Goal: Task Accomplishment & Management: Manage account settings

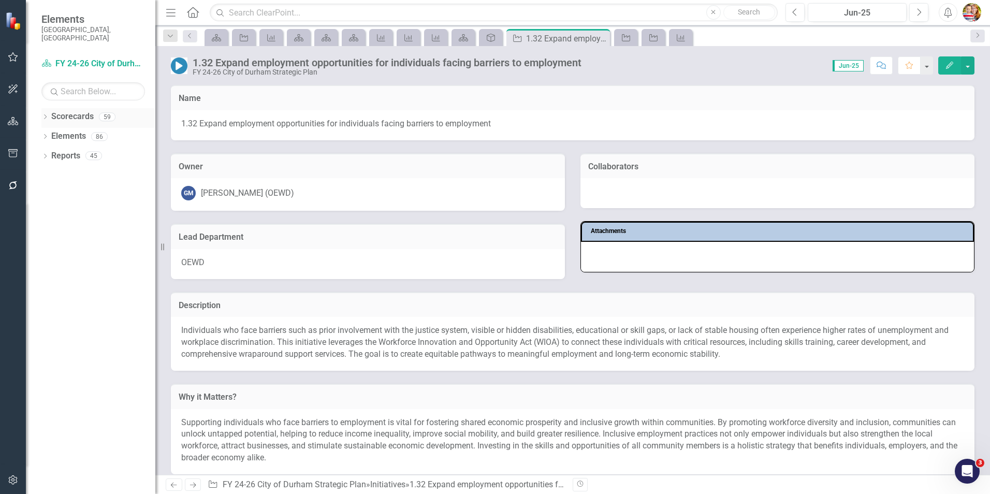
scroll to position [416, 0]
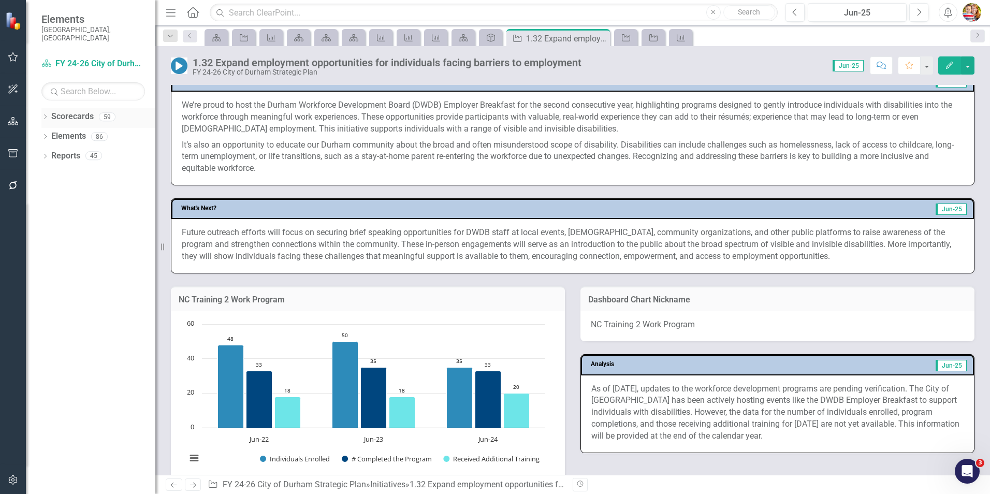
click at [63, 111] on link "Scorecards" at bounding box center [72, 117] width 42 height 12
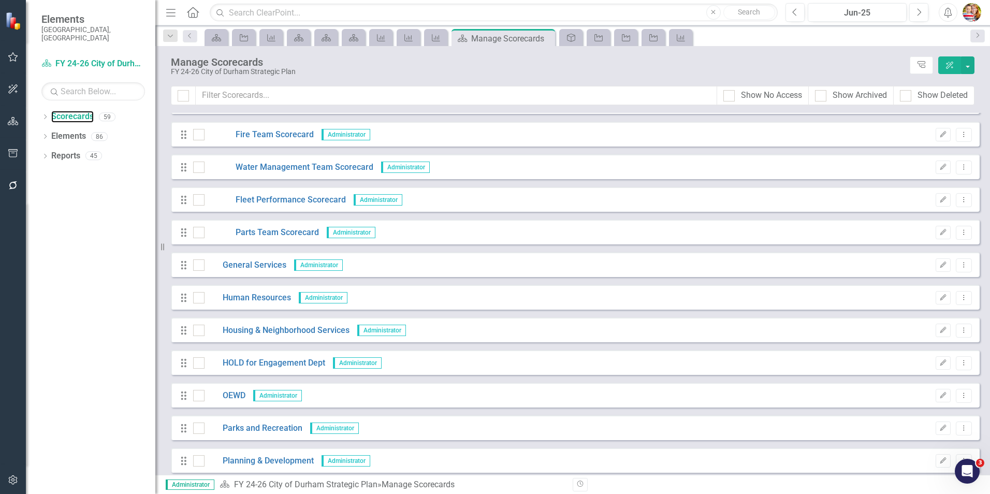
scroll to position [518, 0]
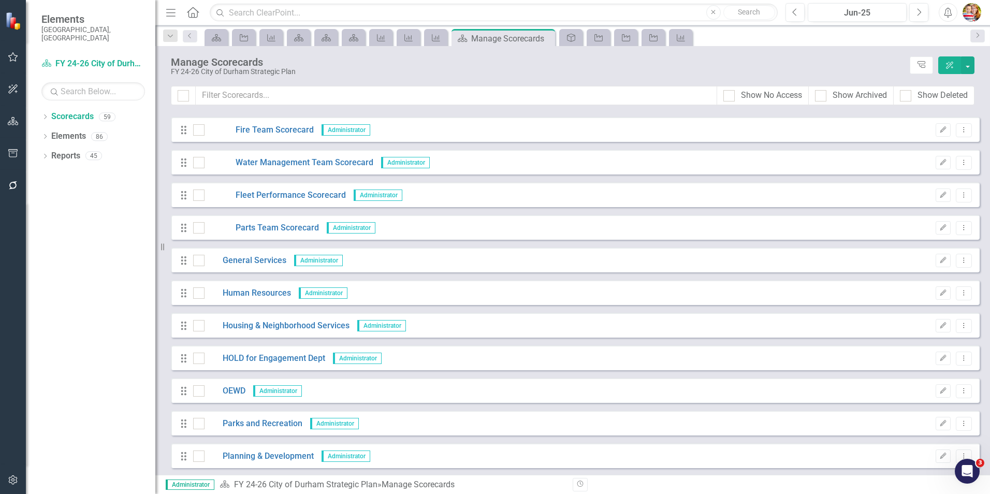
click at [194, 13] on icon at bounding box center [193, 12] width 12 height 11
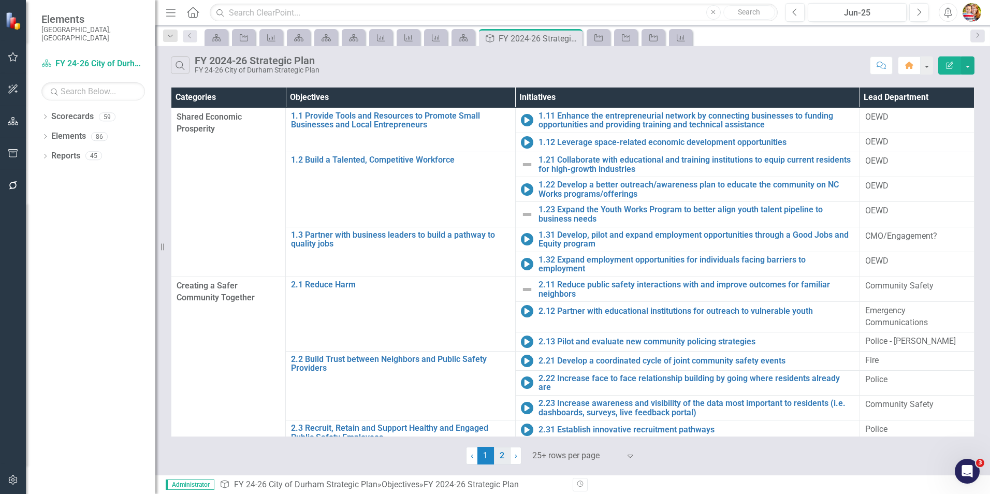
click at [501, 456] on link "2" at bounding box center [502, 456] width 17 height 18
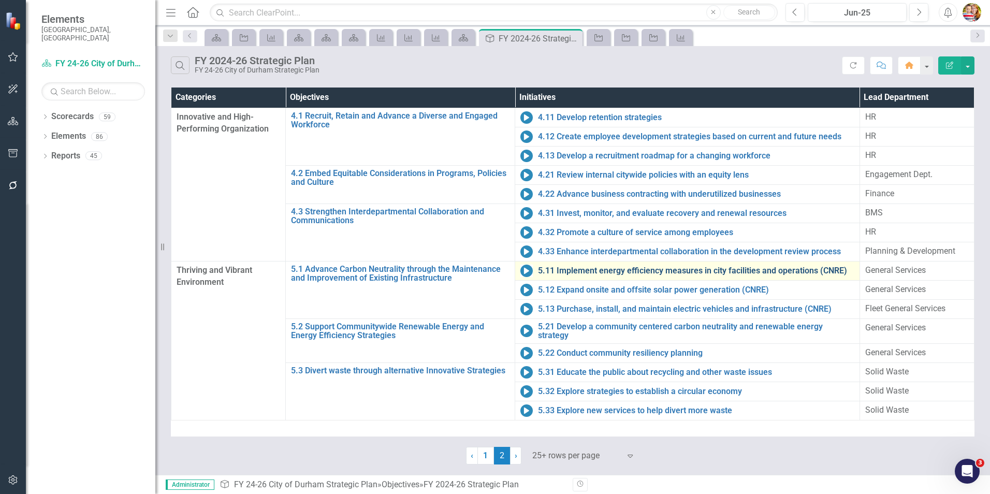
click at [591, 270] on link "5.11 Implement energy efficiency measures in city facilities and operations (CN…" at bounding box center [696, 270] width 316 height 9
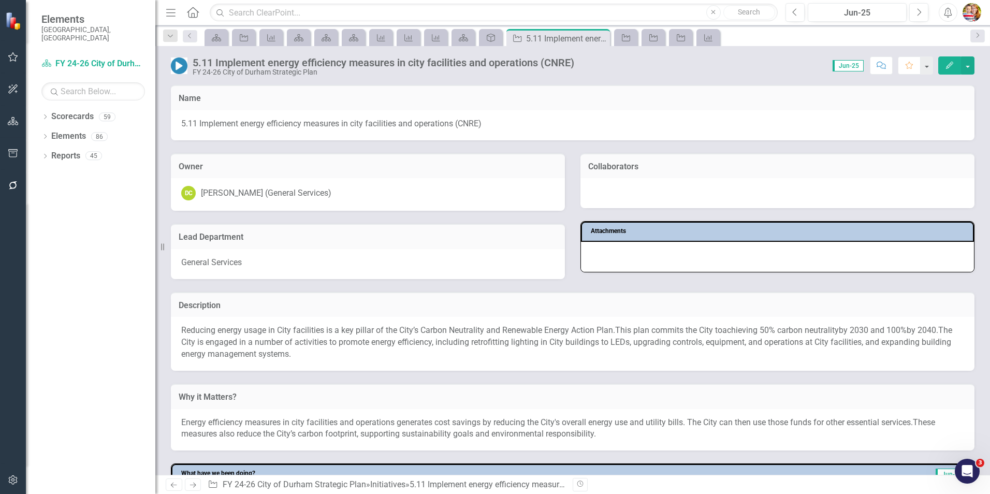
click at [189, 483] on icon "Next" at bounding box center [192, 484] width 9 height 7
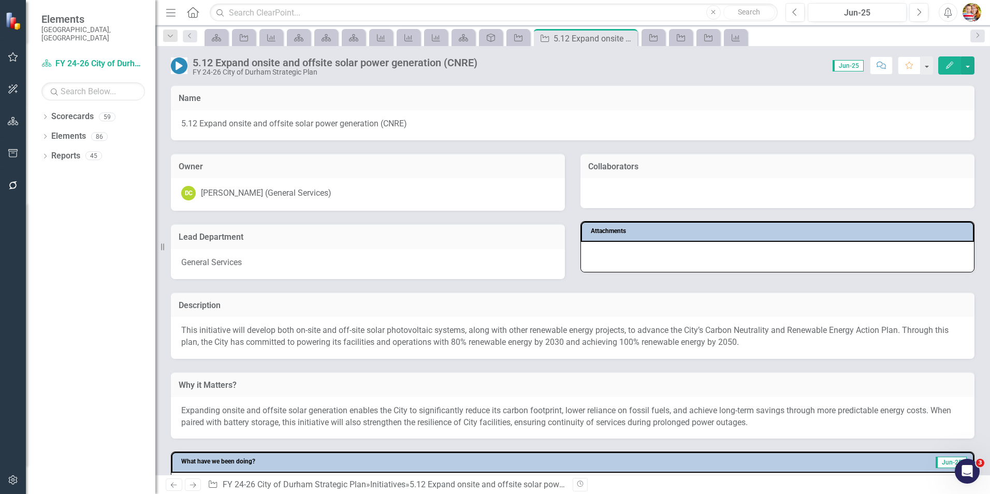
click at [189, 483] on icon "Next" at bounding box center [192, 484] width 9 height 7
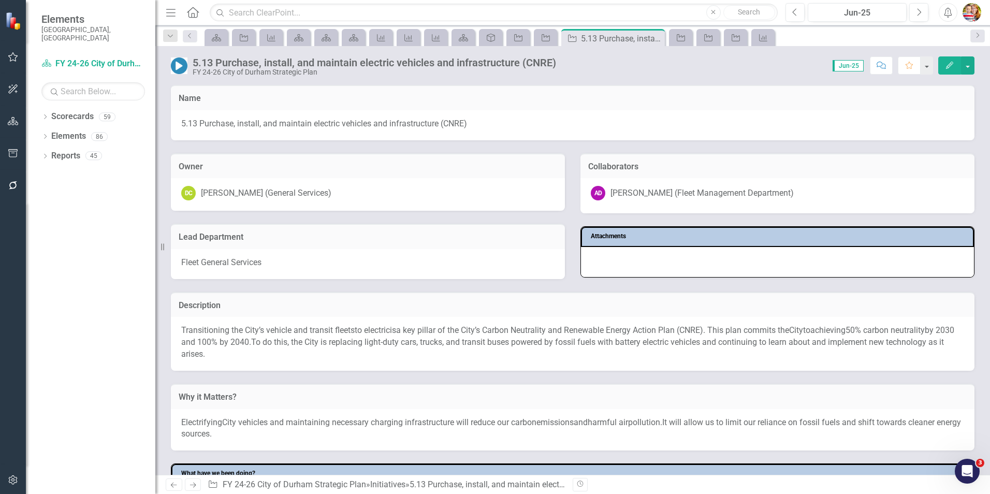
click at [189, 483] on icon "Next" at bounding box center [192, 484] width 9 height 7
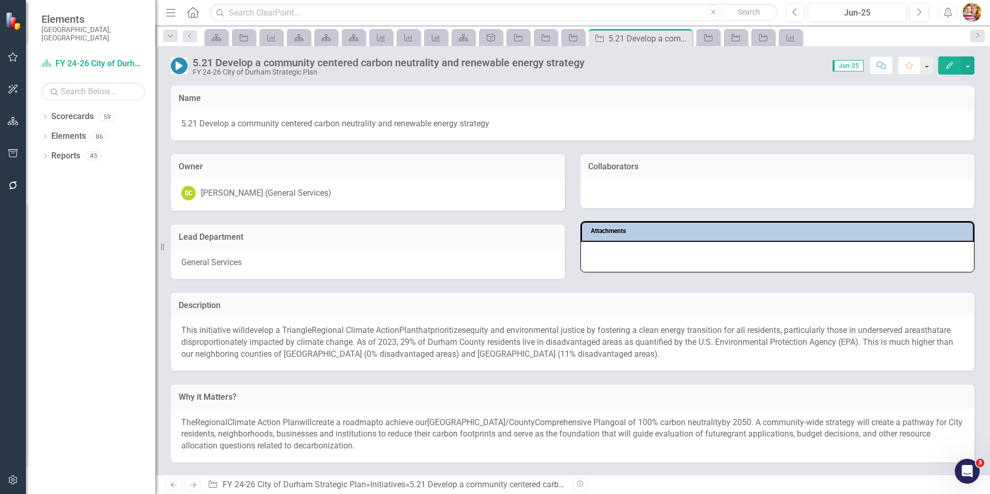
click at [189, 483] on icon "Next" at bounding box center [192, 484] width 9 height 7
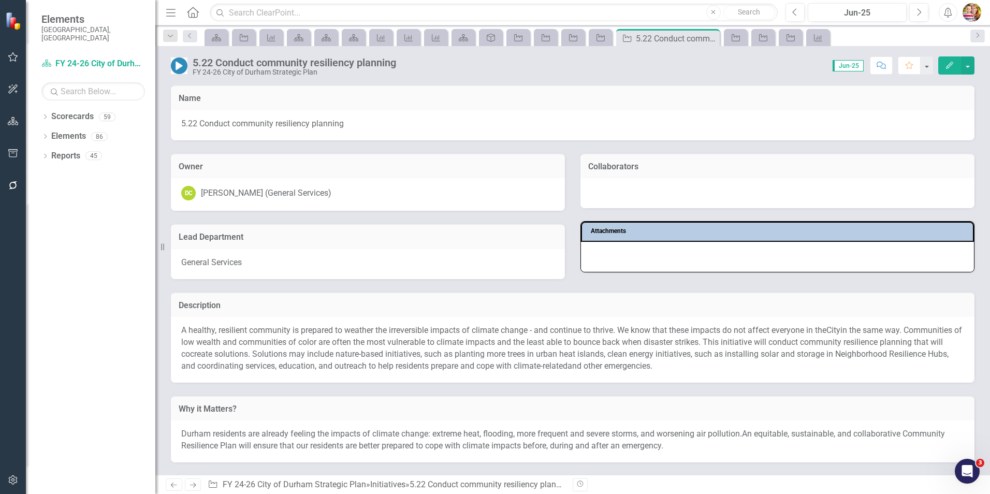
click at [189, 483] on icon "Next" at bounding box center [192, 484] width 9 height 7
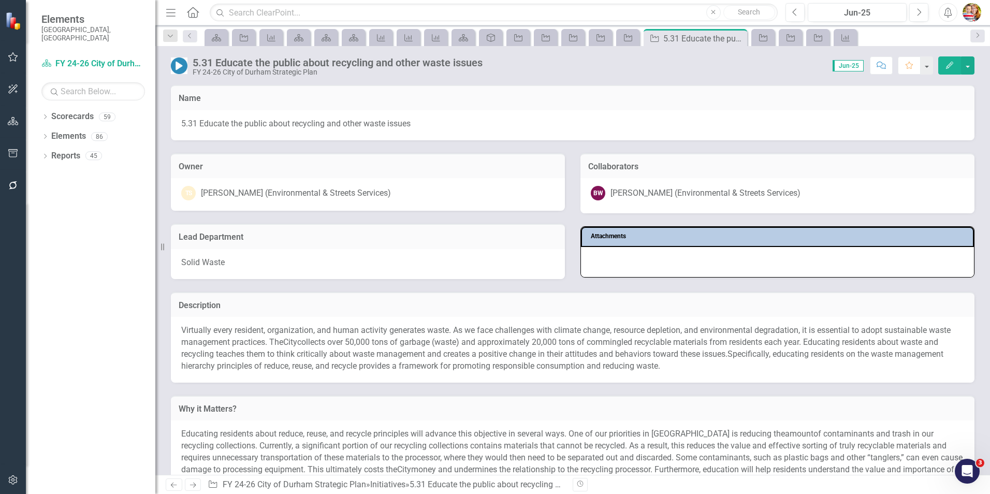
click at [195, 487] on icon "Next" at bounding box center [192, 484] width 9 height 7
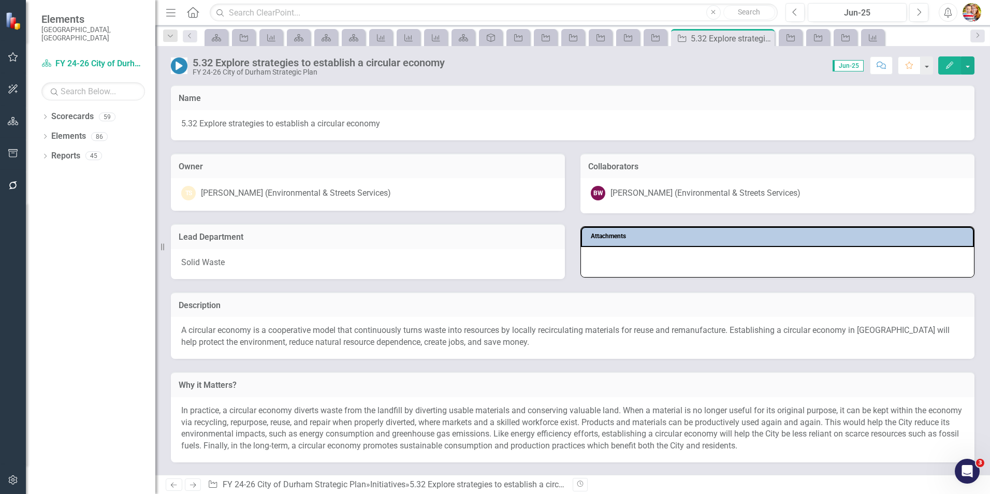
click at [195, 487] on icon "Next" at bounding box center [192, 484] width 9 height 7
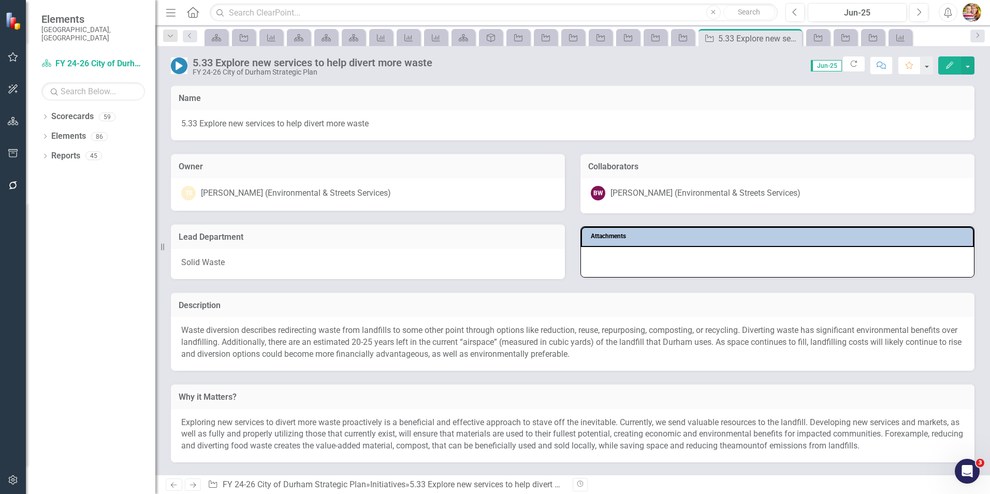
click at [195, 11] on icon "Home" at bounding box center [192, 12] width 13 height 11
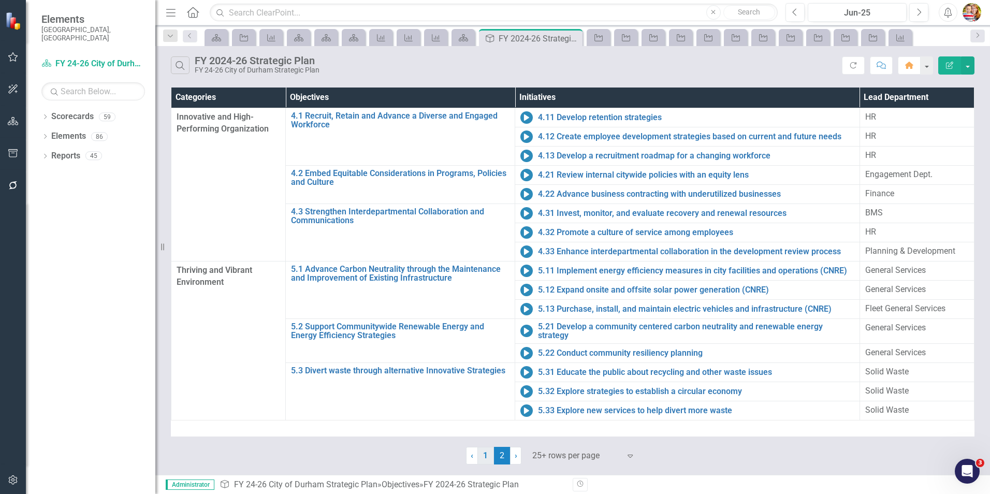
click at [486, 457] on link "1" at bounding box center [485, 456] width 17 height 18
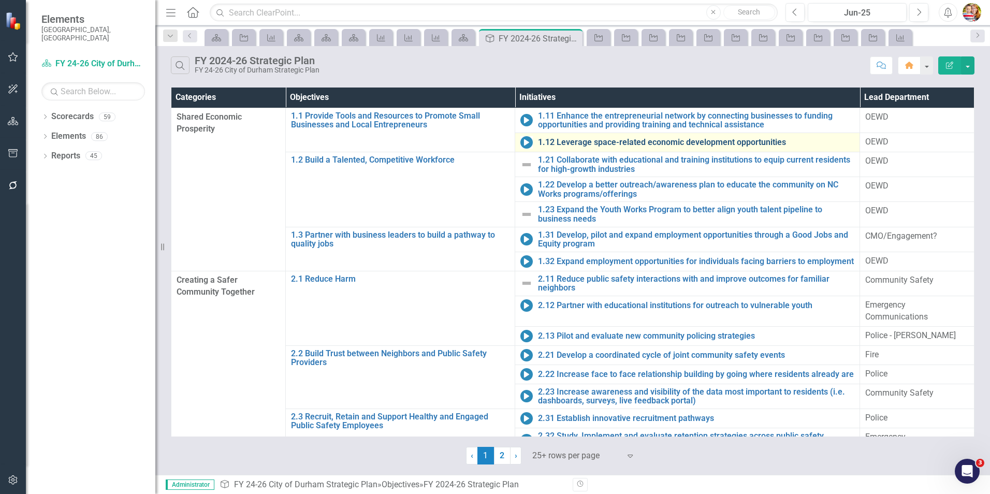
click at [594, 144] on link "1.12 Leverage space-related economic development opportunities" at bounding box center [696, 142] width 316 height 9
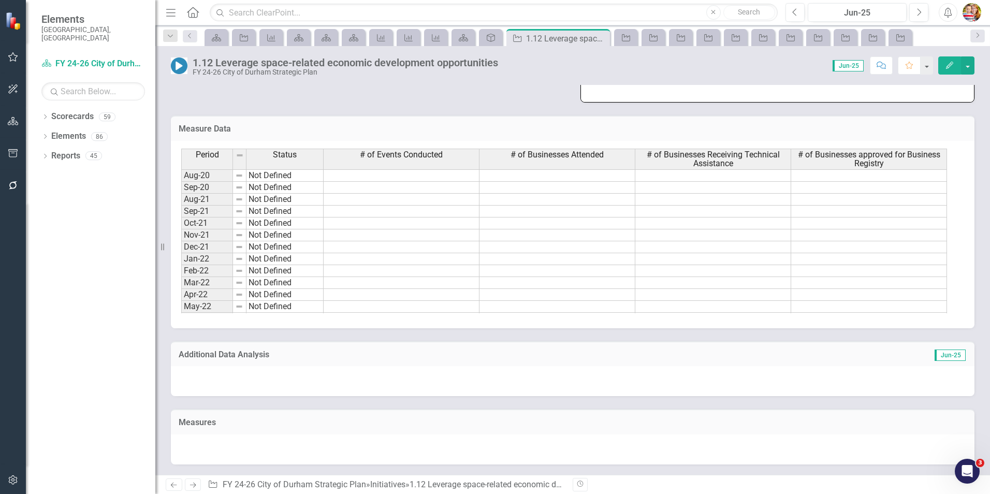
scroll to position [1035, 0]
click at [698, 58] on link "Hayti Promise [GEOGRAPHIC_DATA] Corridor Project | [GEOGRAPHIC_DATA], [GEOGRAPH…" at bounding box center [768, 48] width 354 height 22
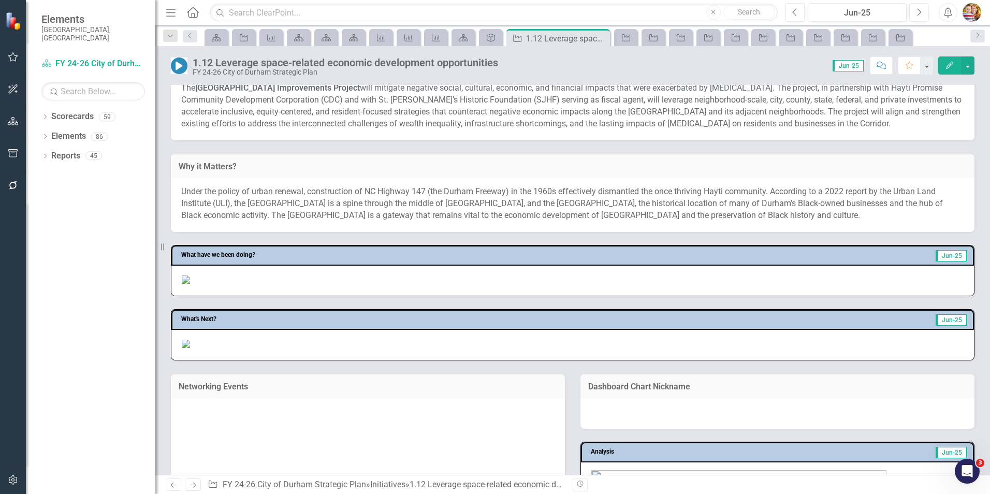
scroll to position [259, 0]
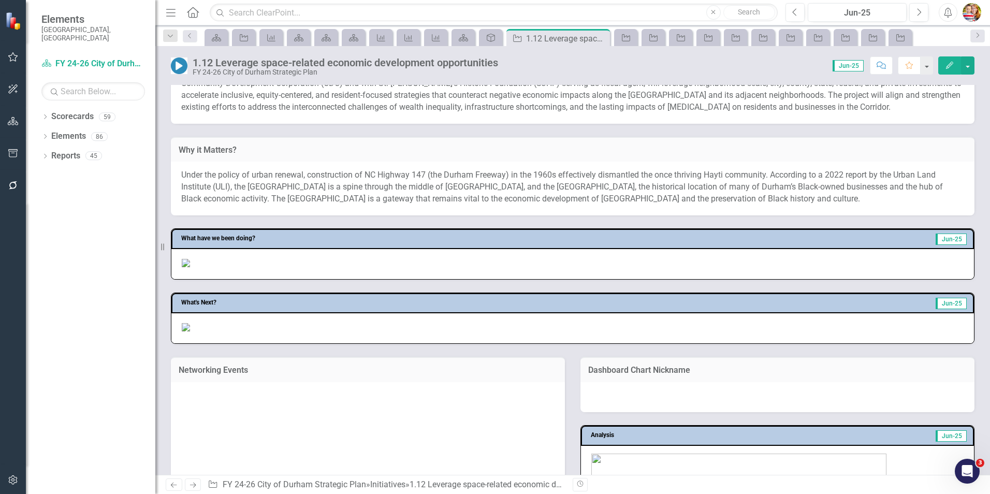
click at [195, 13] on icon "Home" at bounding box center [192, 12] width 13 height 11
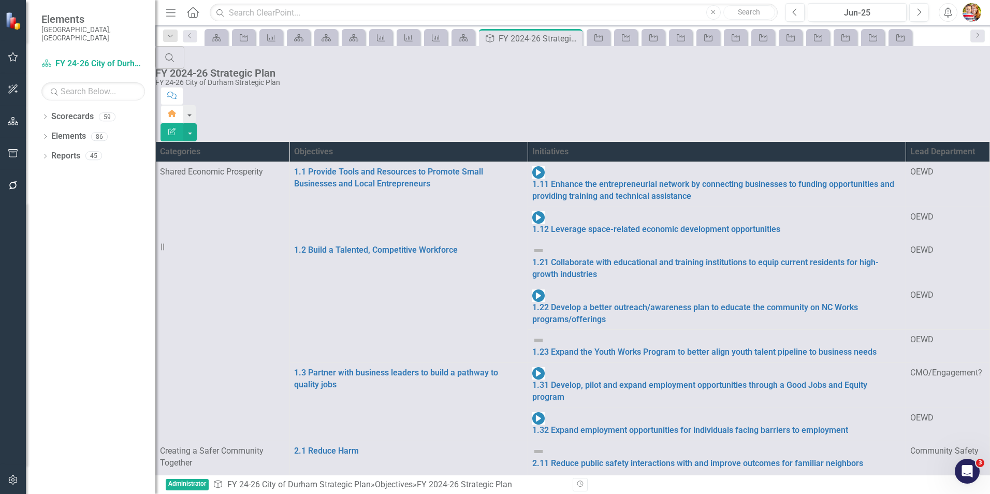
scroll to position [248, 0]
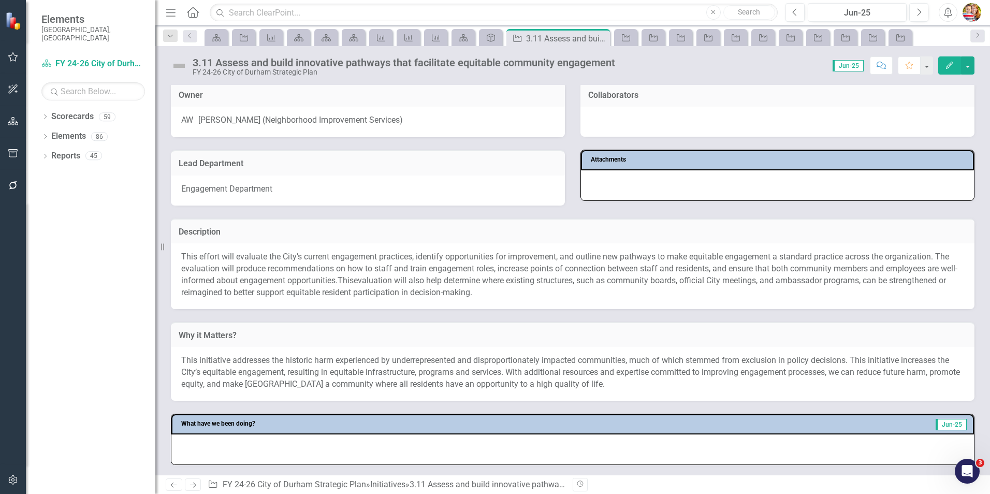
scroll to position [52, 0]
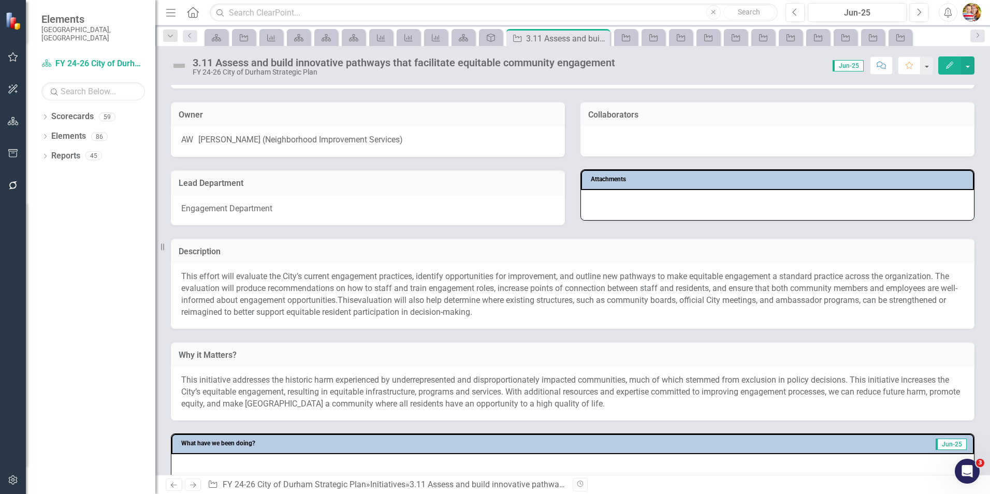
click at [189, 13] on icon "Home" at bounding box center [192, 12] width 13 height 11
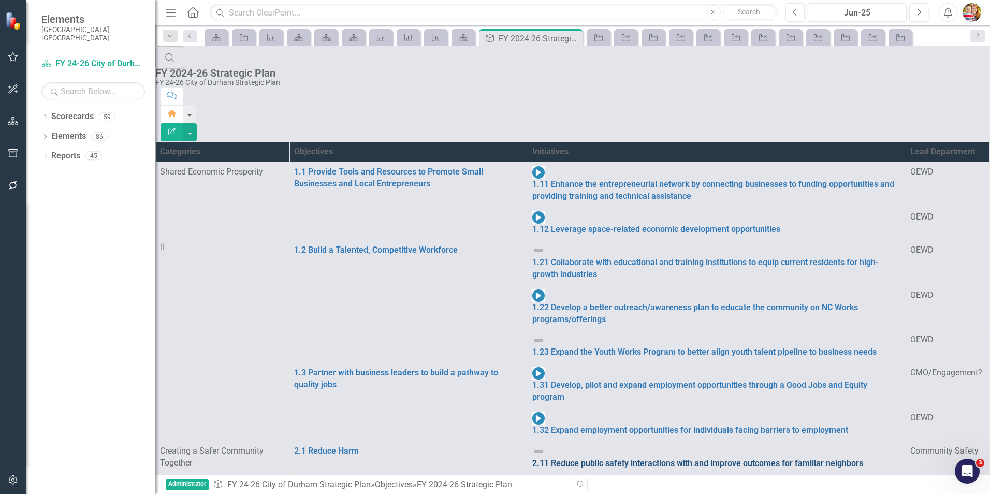
click at [593, 458] on link "2.11 Reduce public safety interactions with and improve outcomes for familiar n…" at bounding box center [716, 464] width 369 height 12
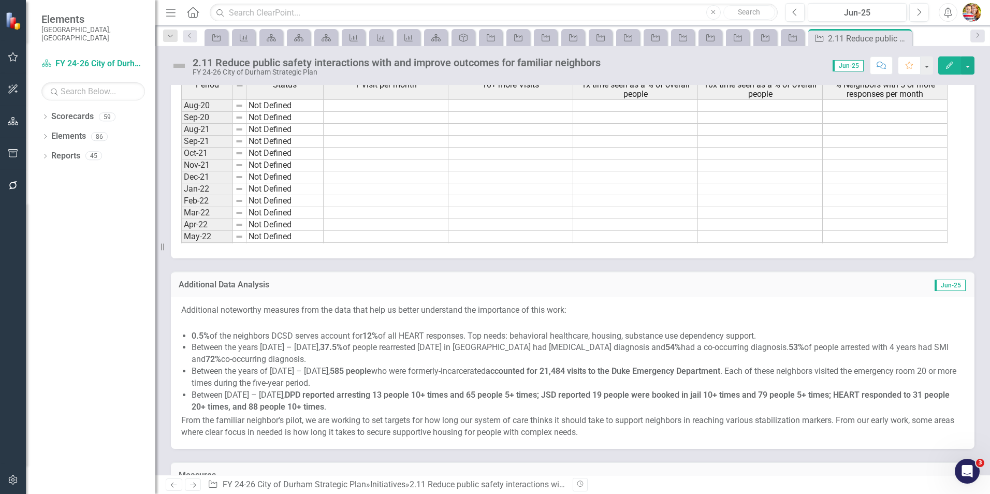
scroll to position [1242, 0]
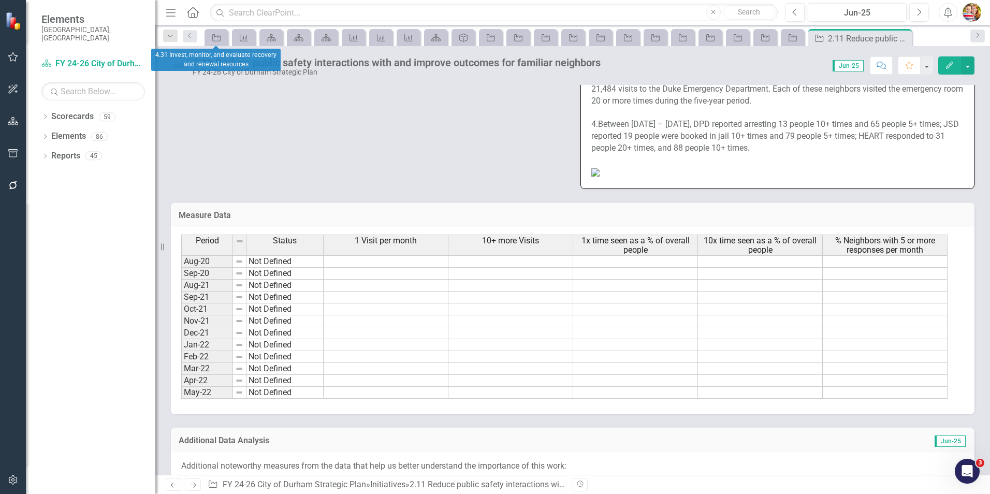
click at [190, 11] on icon "Home" at bounding box center [192, 12] width 13 height 11
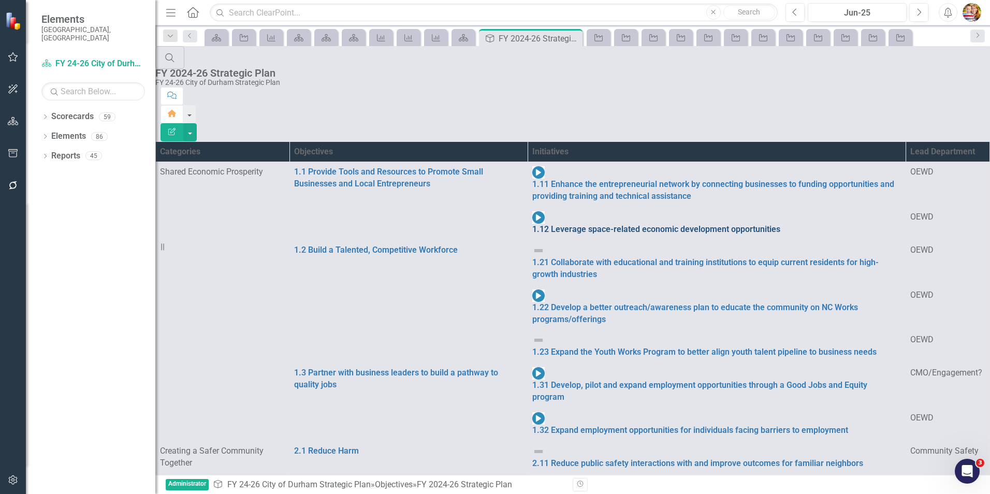
click at [591, 224] on link "1.12 Leverage space-related economic development opportunities" at bounding box center [716, 230] width 369 height 12
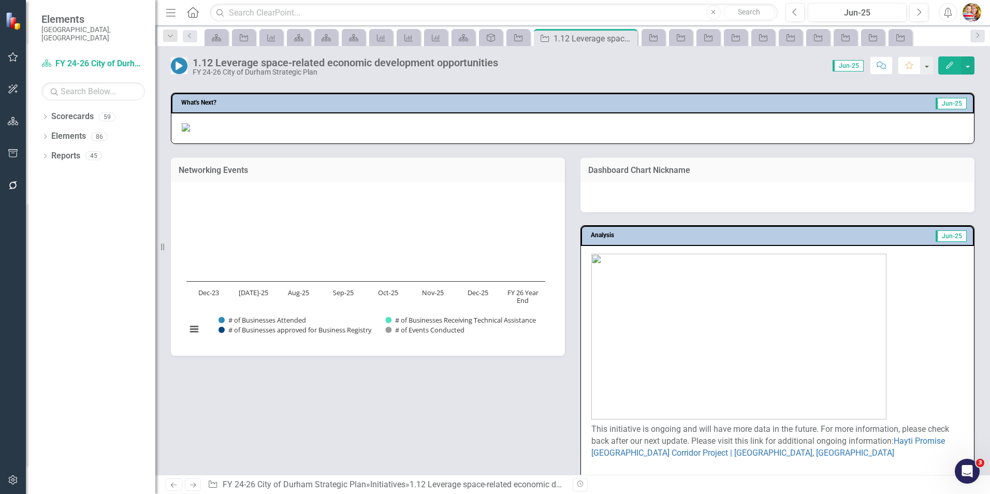
scroll to position [414, 0]
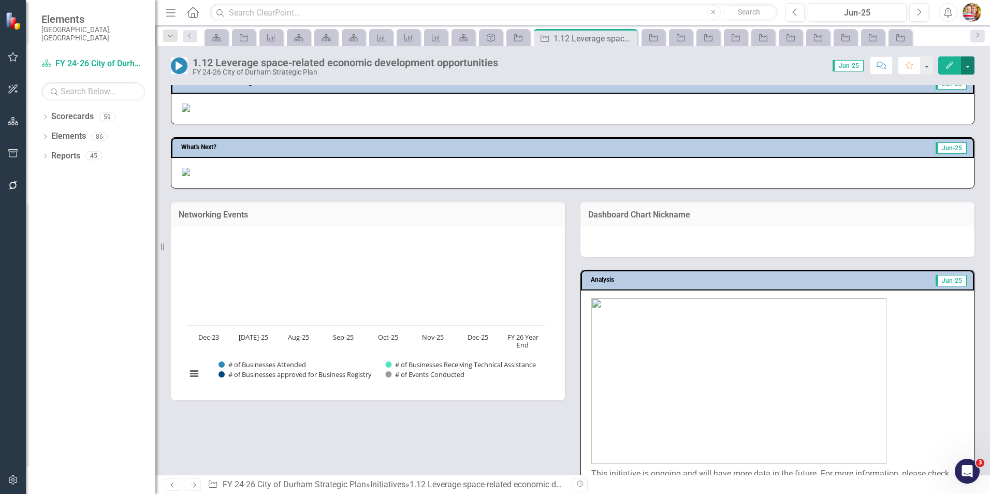
click at [967, 66] on button "button" at bounding box center [967, 65] width 13 height 18
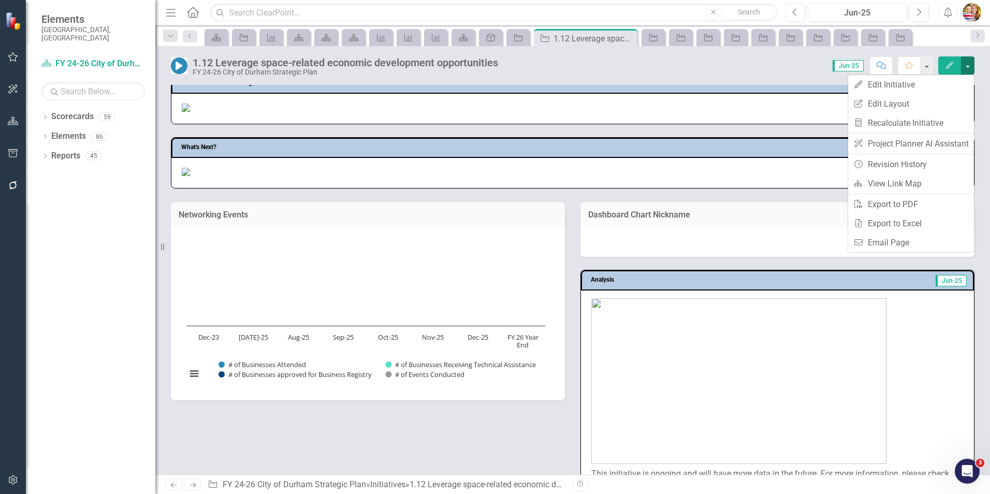
click at [794, 113] on p at bounding box center [573, 107] width 782 height 12
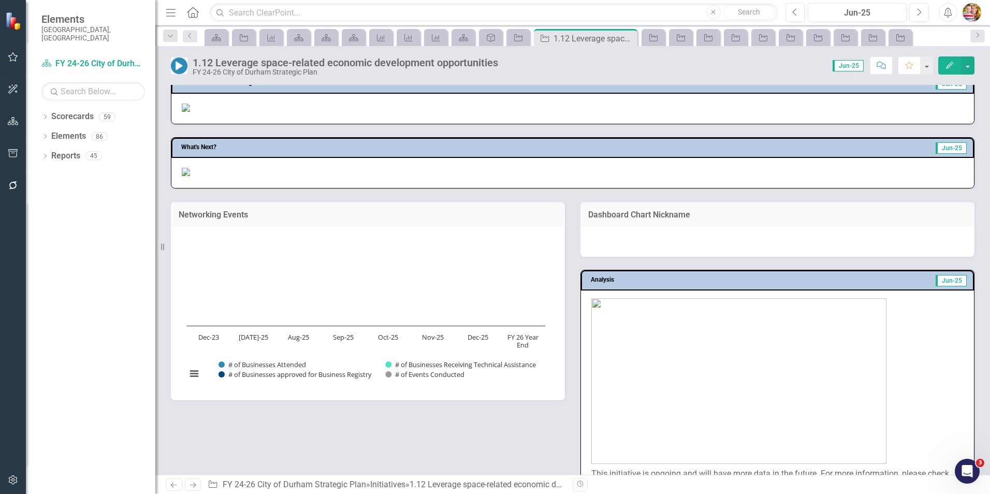
click at [190, 112] on img at bounding box center [186, 108] width 8 height 8
click at [378, 188] on div "What's Next? Jun-25" at bounding box center [572, 156] width 819 height 64
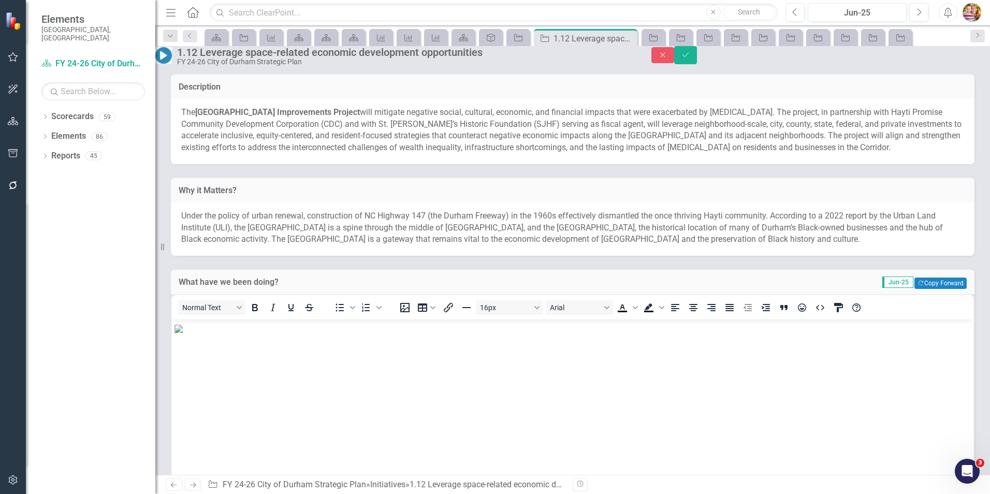
scroll to position [0, 0]
click at [183, 332] on img "Rich Text Area. Press ALT-0 for help." at bounding box center [178, 328] width 8 height 8
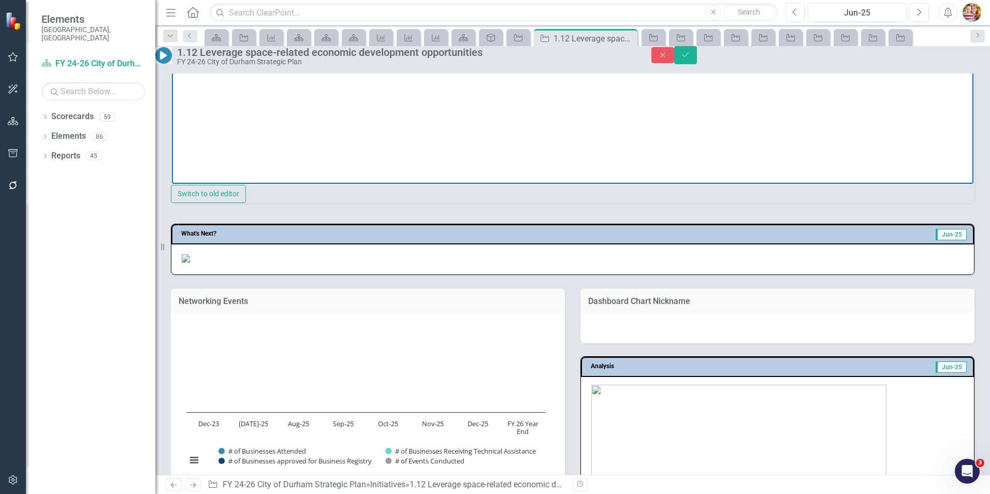
scroll to position [404, 0]
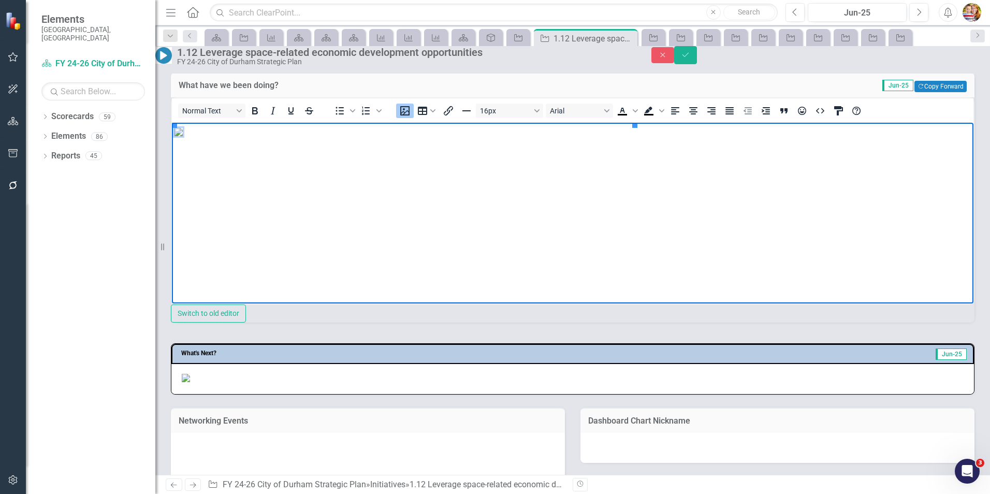
drag, startPoint x: 987, startPoint y: 186, endPoint x: 716, endPoint y: 98, distance: 284.0
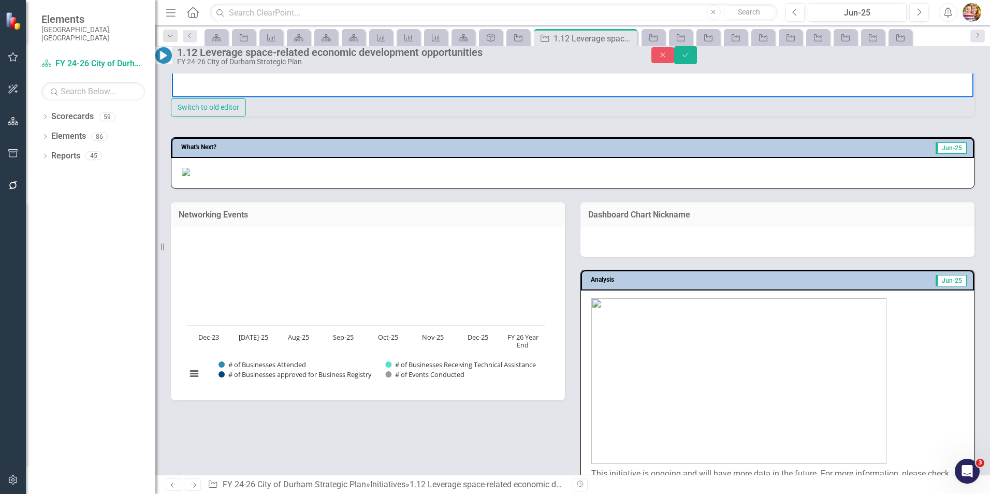
scroll to position [611, 0]
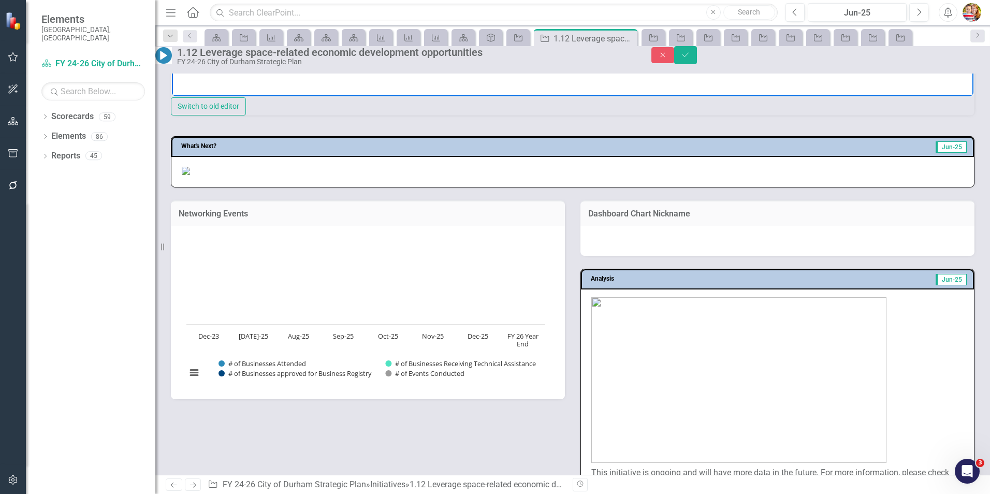
click at [190, 175] on img at bounding box center [186, 171] width 8 height 8
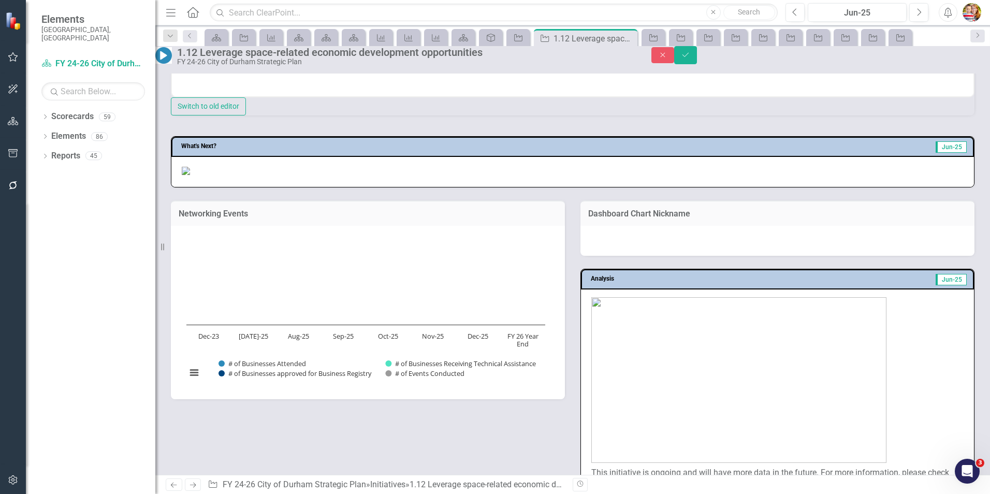
click at [190, 175] on img at bounding box center [186, 171] width 8 height 8
drag, startPoint x: 389, startPoint y: 327, endPoint x: 359, endPoint y: 324, distance: 29.7
click at [190, 175] on img at bounding box center [186, 171] width 8 height 8
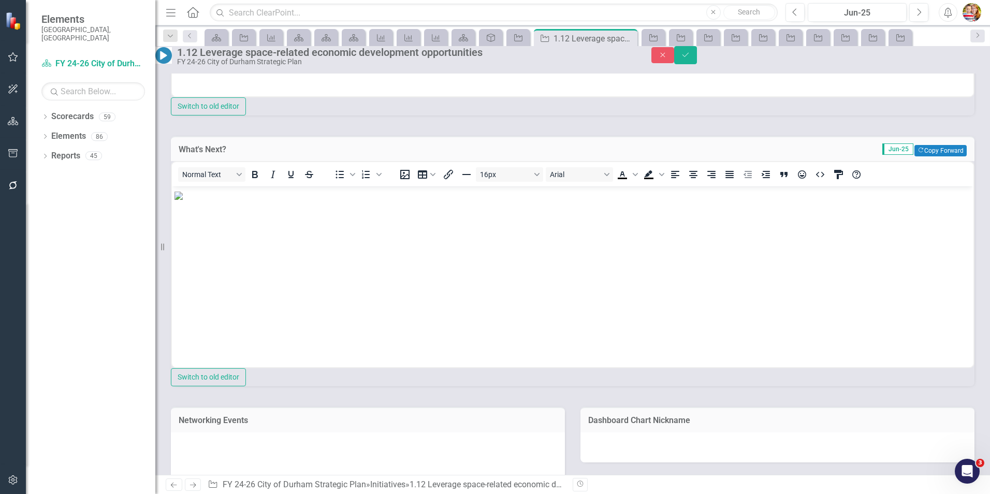
scroll to position [0, 0]
click at [183, 200] on img "Rich Text Area. Press ALT-0 for help." at bounding box center [178, 196] width 8 height 8
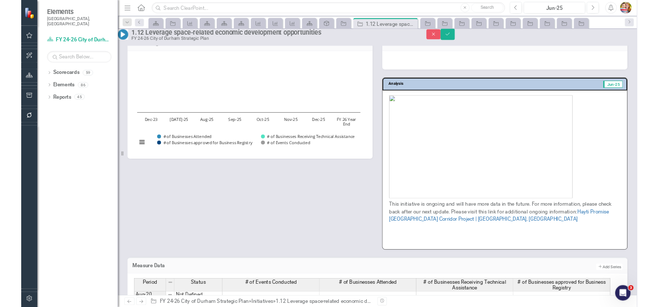
scroll to position [973, 0]
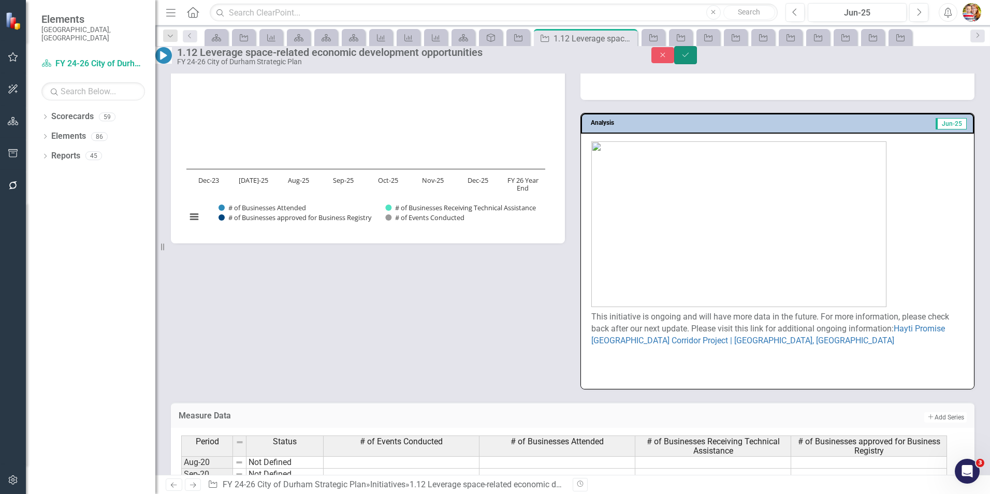
click at [690, 58] on icon "Save" at bounding box center [685, 54] width 9 height 7
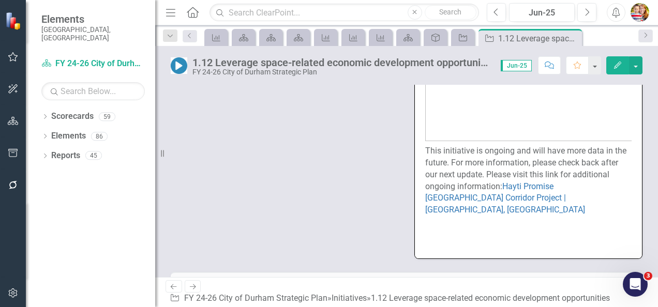
scroll to position [792, 0]
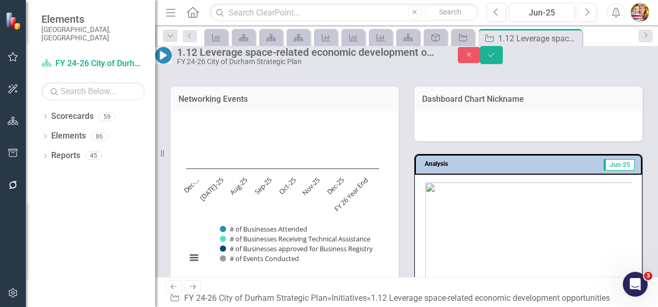
scroll to position [0, 0]
drag, startPoint x: 442, startPoint y: -81, endPoint x: 313, endPoint y: 32, distance: 171.7
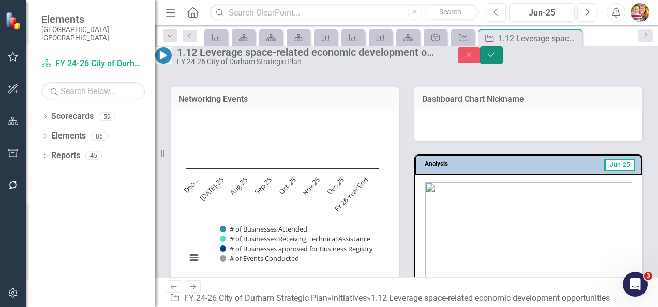
click at [496, 58] on icon "Save" at bounding box center [491, 54] width 9 height 7
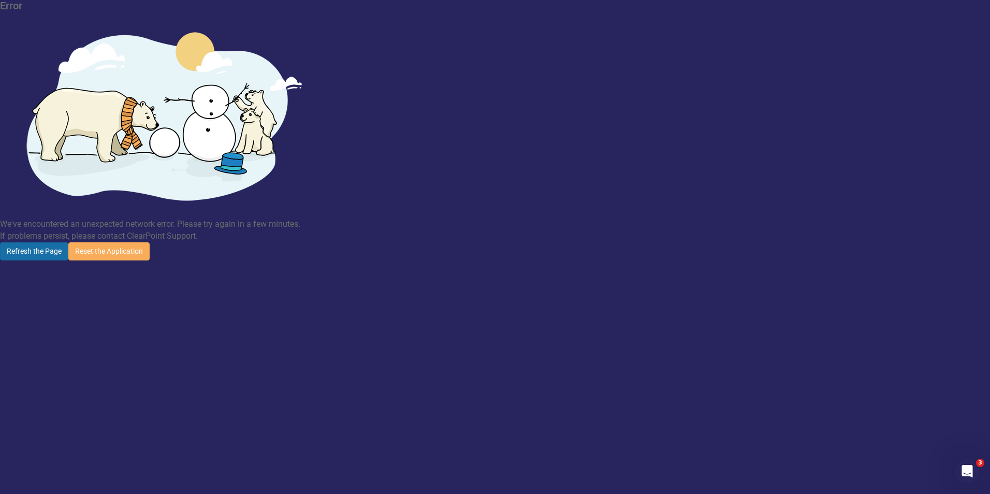
click at [68, 242] on button "Refresh the Page" at bounding box center [34, 251] width 68 height 18
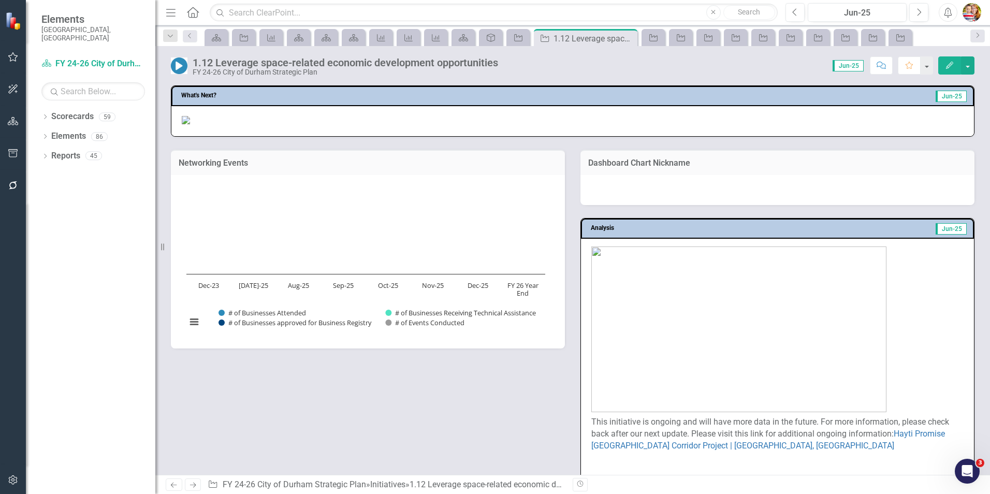
scroll to position [207, 0]
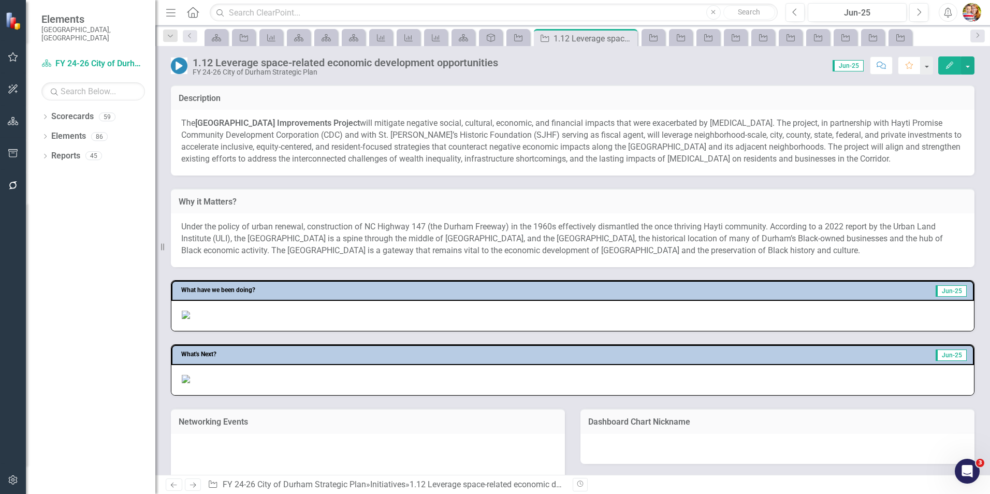
click at [694, 320] on p at bounding box center [573, 315] width 782 height 12
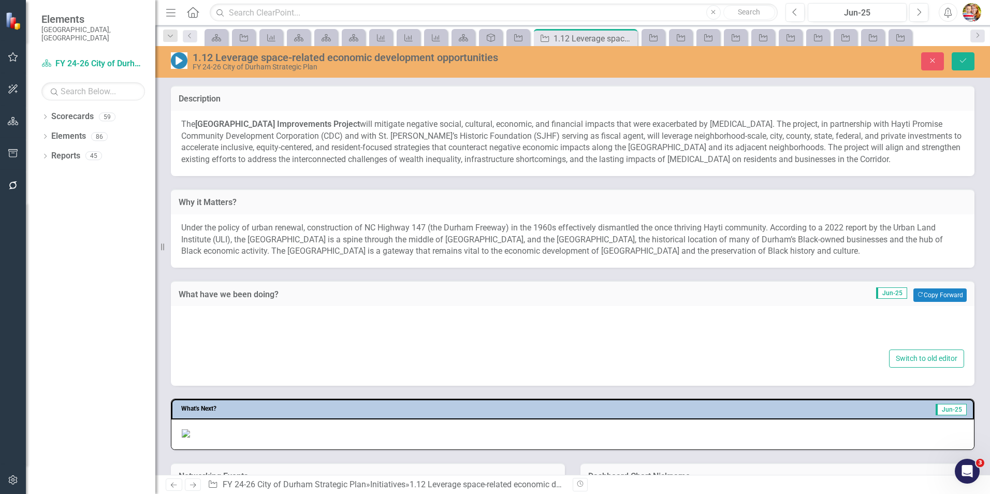
type textarea "<p><img src="documents/district175/images/mceclip8.jpg"></p>"
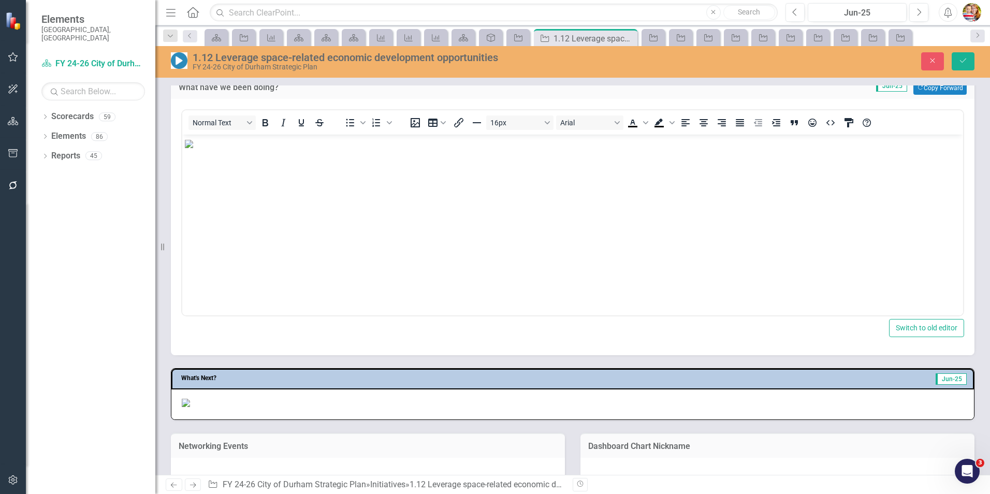
scroll to position [466, 0]
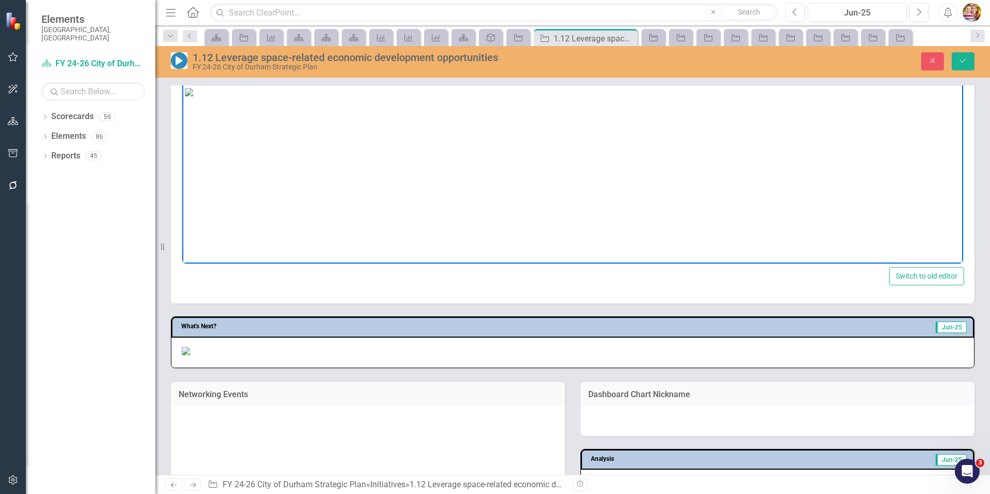
click at [709, 98] on p "Rich Text Area. Press ALT-0 for help." at bounding box center [572, 91] width 775 height 12
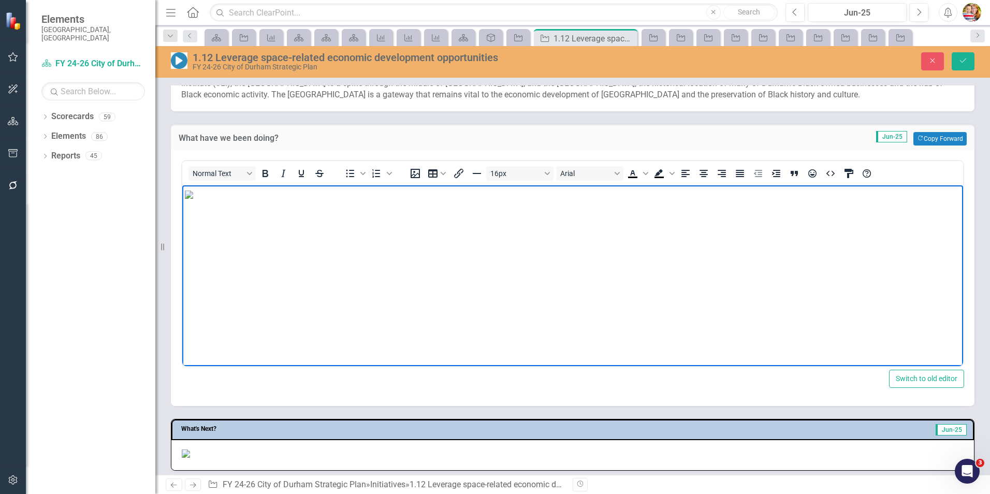
scroll to position [362, 0]
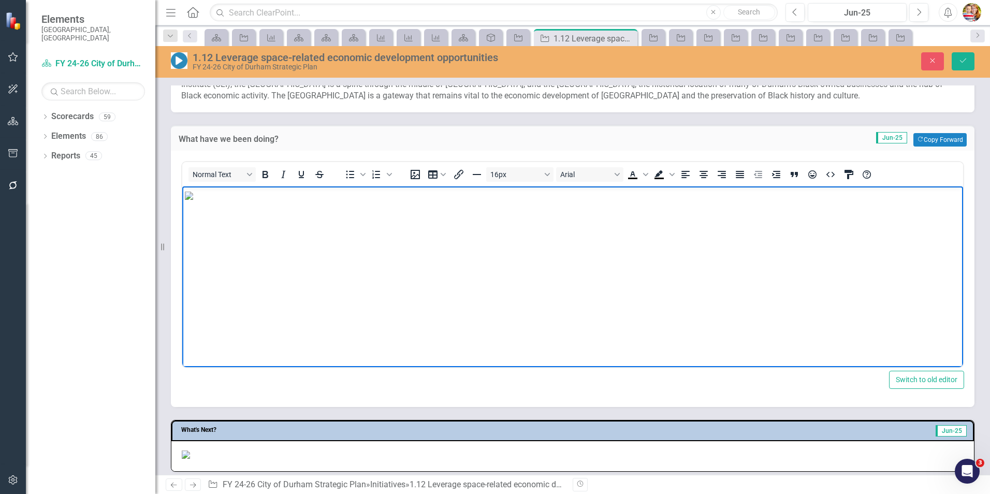
click at [676, 200] on p "Rich Text Area. Press ALT-0 for help." at bounding box center [572, 195] width 775 height 12
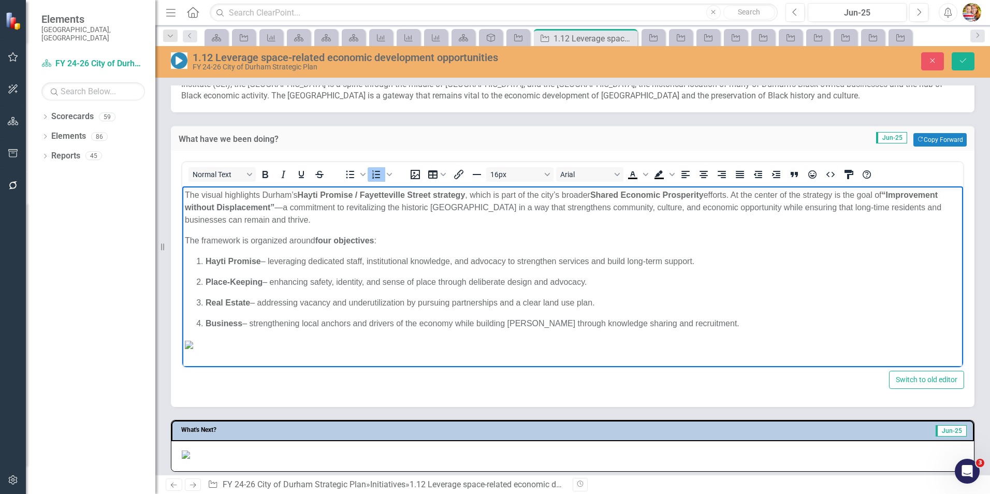
scroll to position [0, 0]
click at [963, 60] on icon "Save" at bounding box center [962, 60] width 9 height 7
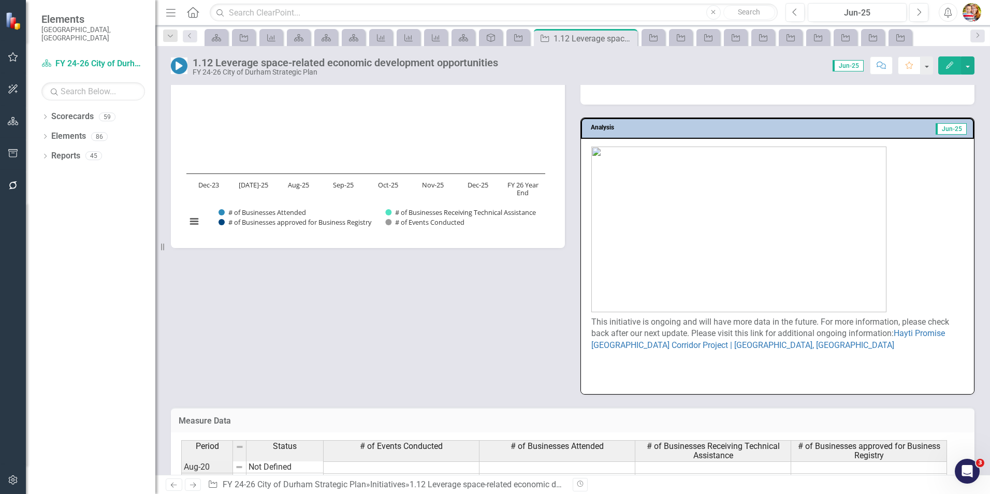
scroll to position [880, 0]
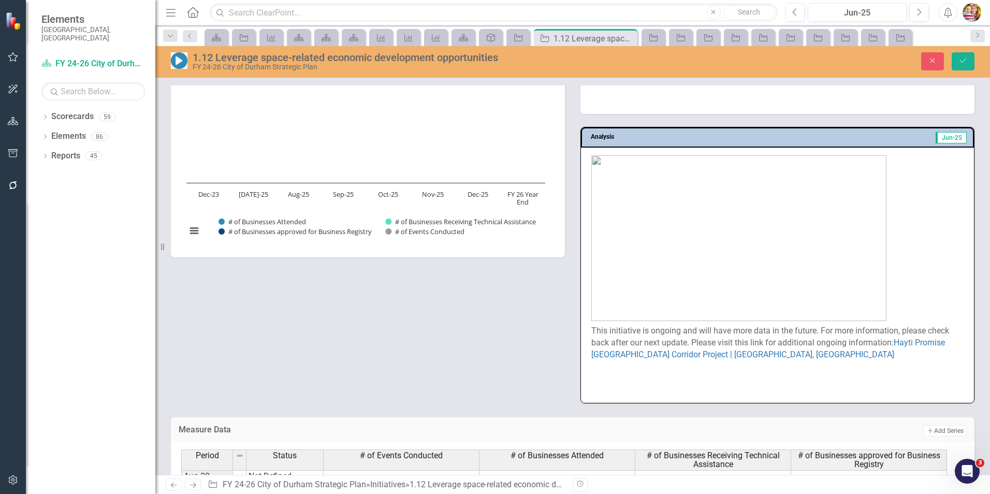
scroll to position [750, 0]
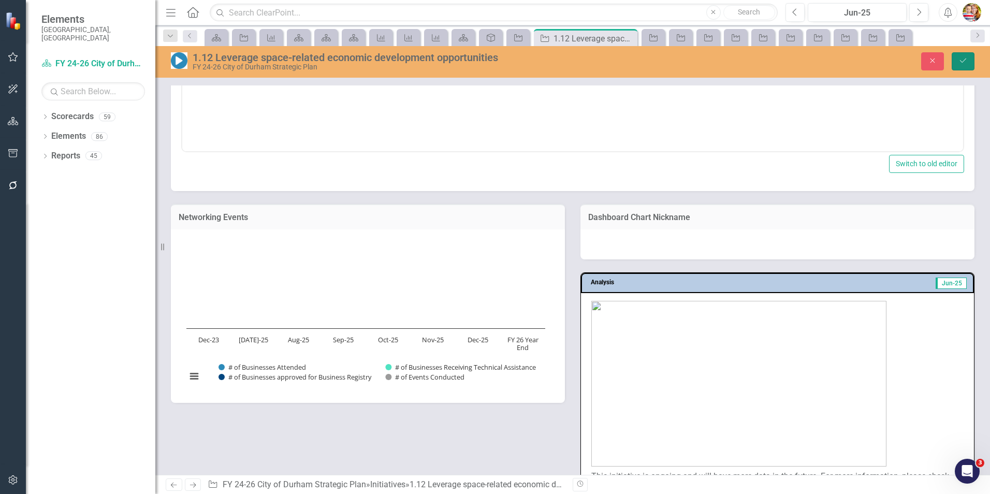
click at [963, 57] on icon "Save" at bounding box center [962, 60] width 9 height 7
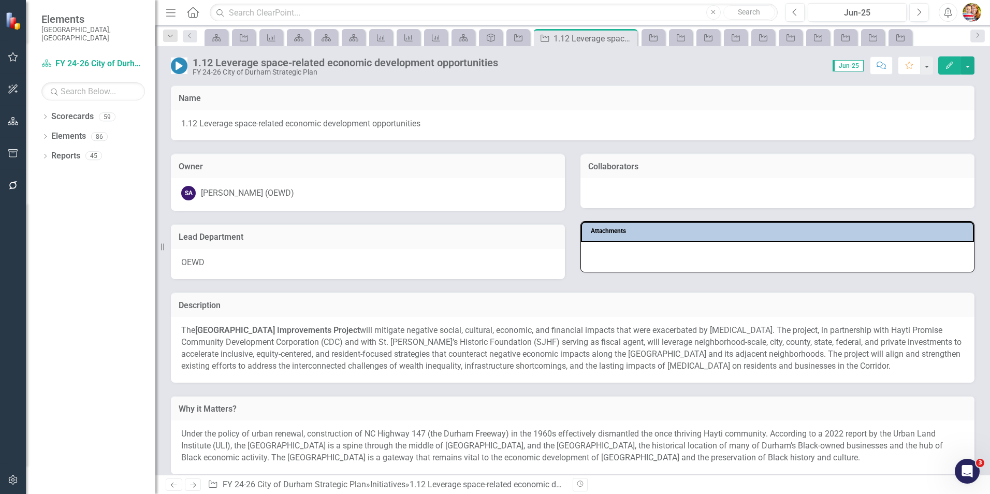
click at [288, 148] on div "Owner SA Summer Alston (OEWD)" at bounding box center [367, 175] width 409 height 71
